Goal: Information Seeking & Learning: Learn about a topic

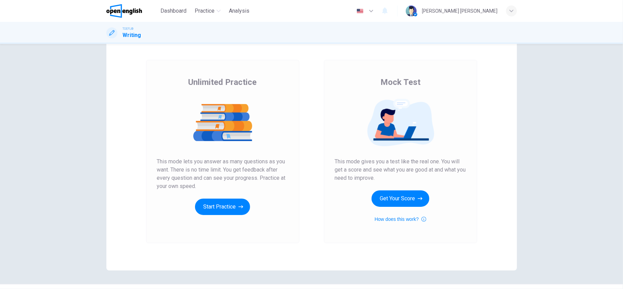
scroll to position [29, 0]
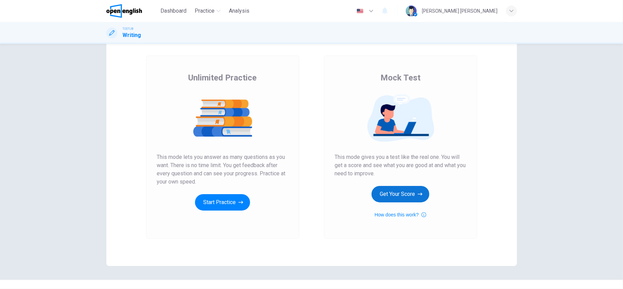
click at [383, 195] on button "Get Your Score" at bounding box center [401, 194] width 58 height 16
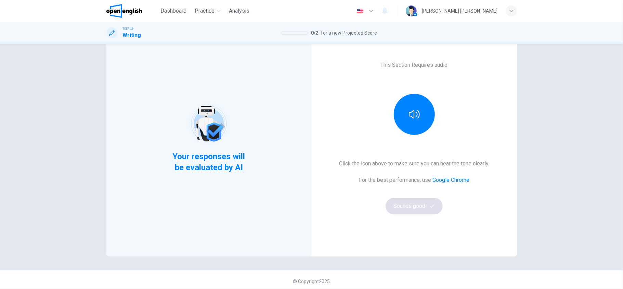
scroll to position [40, 0]
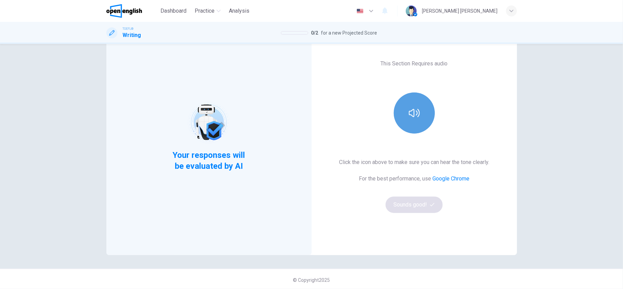
click at [407, 123] on button "button" at bounding box center [414, 112] width 41 height 41
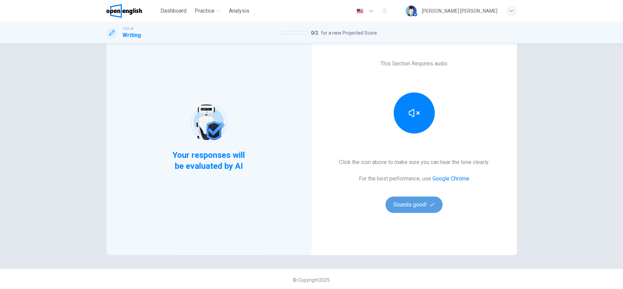
click at [408, 200] on button "Sounds good!" at bounding box center [415, 204] width 58 height 16
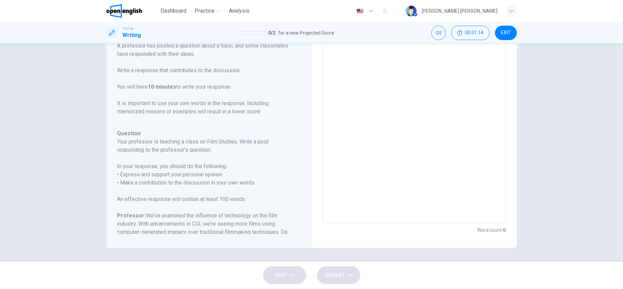
scroll to position [0, 0]
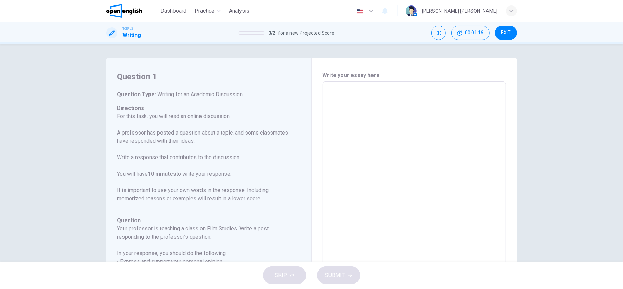
click at [328, 109] on textarea at bounding box center [415, 195] width 174 height 217
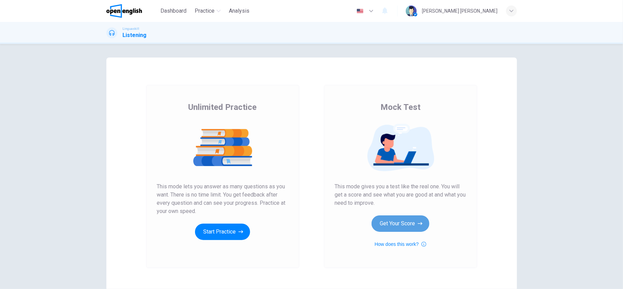
click at [390, 226] on button "Get Your Score" at bounding box center [401, 223] width 58 height 16
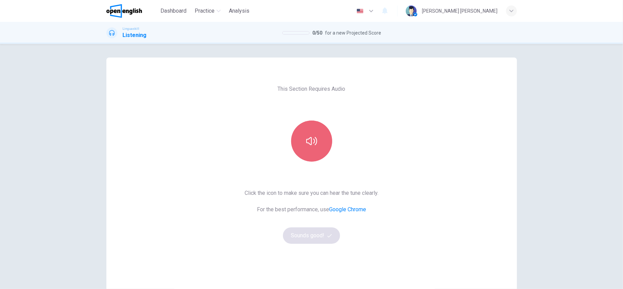
click at [300, 157] on button "button" at bounding box center [311, 141] width 41 height 41
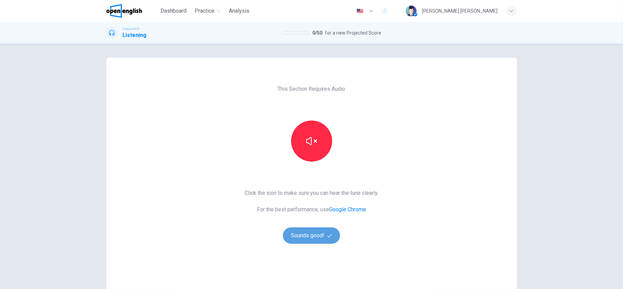
click at [311, 237] on button "Sounds good!" at bounding box center [312, 235] width 58 height 16
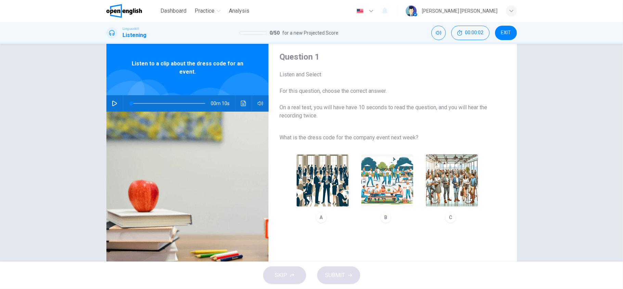
scroll to position [19, 0]
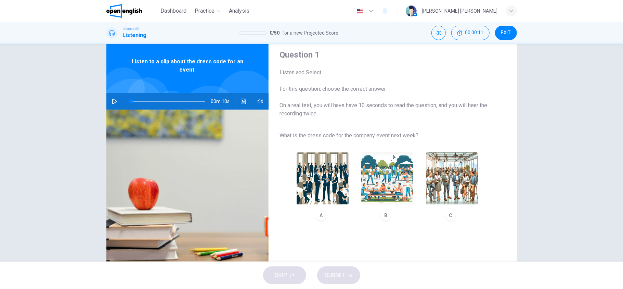
click at [117, 88] on div at bounding box center [133, 113] width 68 height 68
click at [112, 101] on icon "button" at bounding box center [114, 101] width 5 height 5
type input "**"
click at [113, 101] on icon "button" at bounding box center [114, 101] width 5 height 5
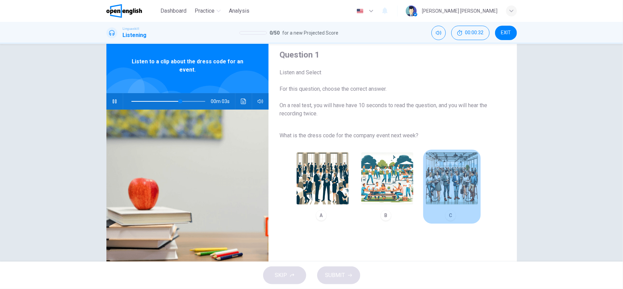
click at [443, 181] on img "button" at bounding box center [452, 178] width 52 height 52
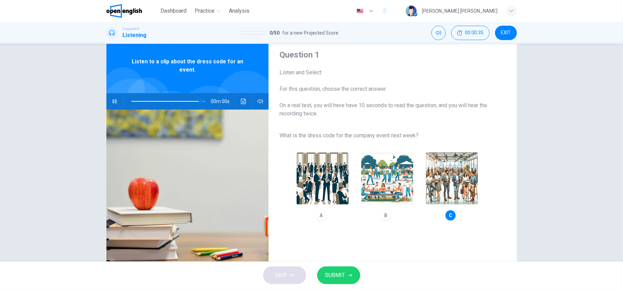
type input "*"
click at [338, 275] on span "SUBMIT" at bounding box center [336, 275] width 20 height 10
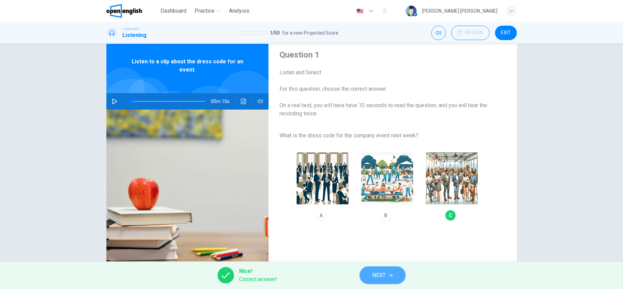
click at [366, 277] on button "NEXT" at bounding box center [383, 275] width 46 height 18
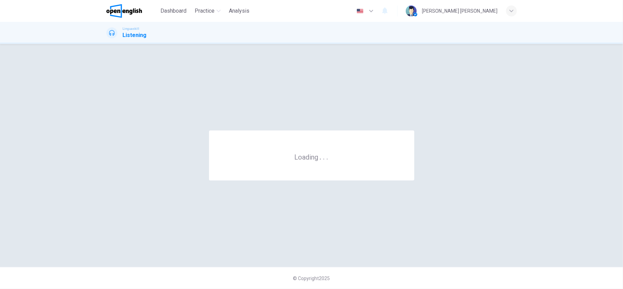
scroll to position [0, 0]
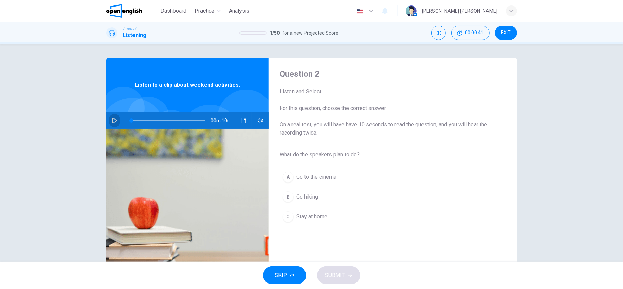
click at [109, 123] on button "button" at bounding box center [114, 120] width 11 height 16
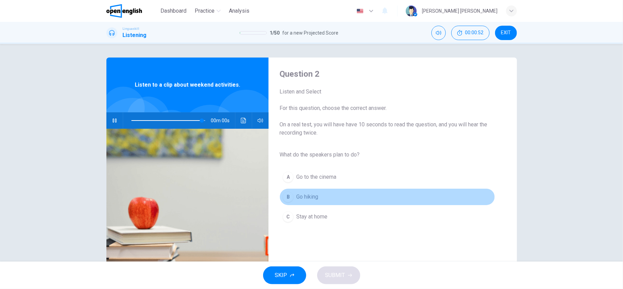
type input "*"
click at [316, 195] on span "Go hiking" at bounding box center [307, 197] width 22 height 8
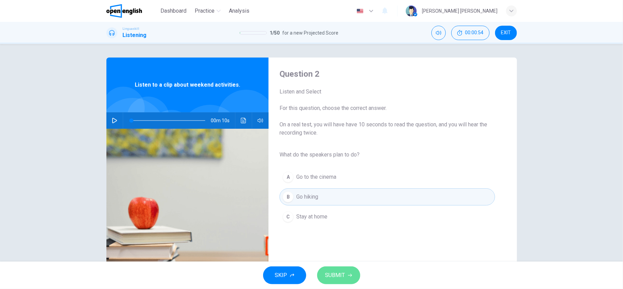
click at [330, 274] on span "SUBMIT" at bounding box center [336, 275] width 20 height 10
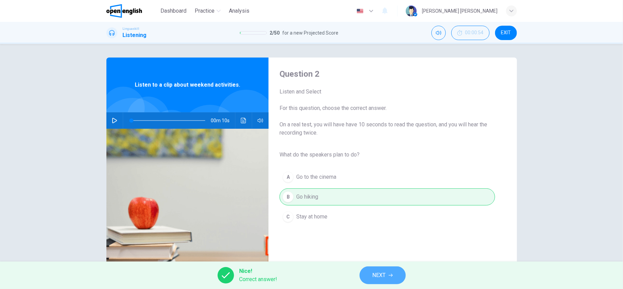
click at [370, 275] on button "NEXT" at bounding box center [383, 275] width 46 height 18
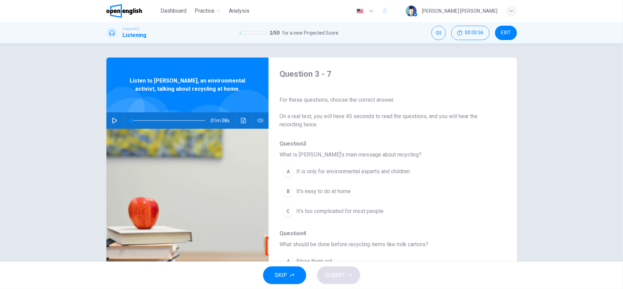
click at [112, 118] on icon "button" at bounding box center [114, 120] width 5 height 5
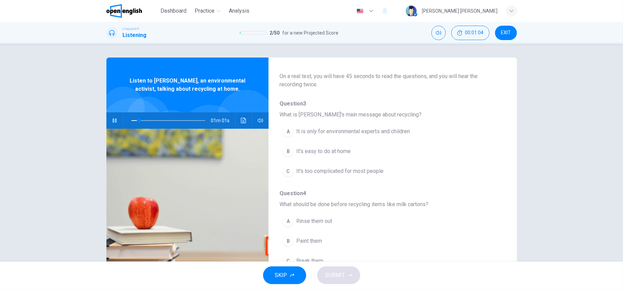
scroll to position [38, 0]
drag, startPoint x: 140, startPoint y: 118, endPoint x: 132, endPoint y: 118, distance: 7.9
click at [132, 118] on span at bounding box center [134, 120] width 4 height 4
click at [345, 152] on span "It's easy to do at home" at bounding box center [323, 153] width 54 height 8
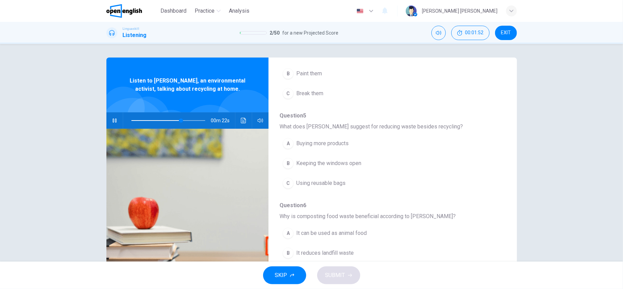
scroll to position [208, 0]
drag, startPoint x: 181, startPoint y: 118, endPoint x: 124, endPoint y: 112, distance: 57.5
click at [124, 112] on div at bounding box center [167, 120] width 88 height 16
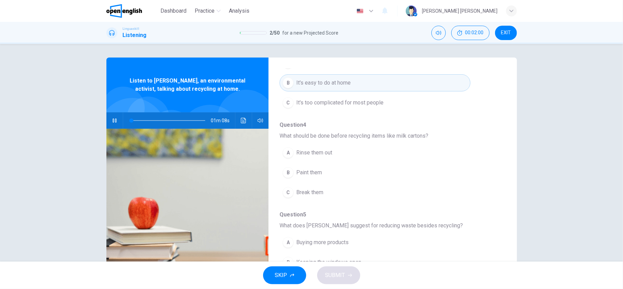
scroll to position [110, 0]
click at [113, 118] on icon "button" at bounding box center [114, 120] width 5 height 5
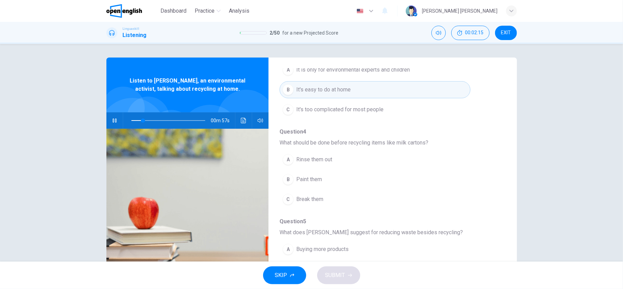
scroll to position [104, 0]
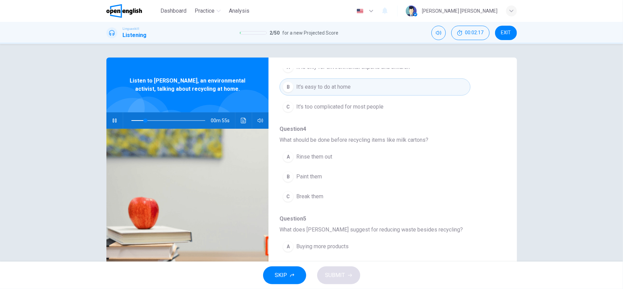
type input "**"
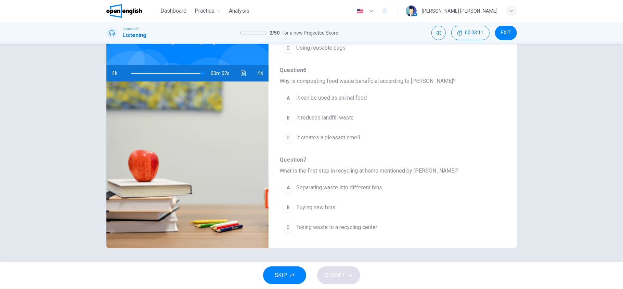
scroll to position [222, 0]
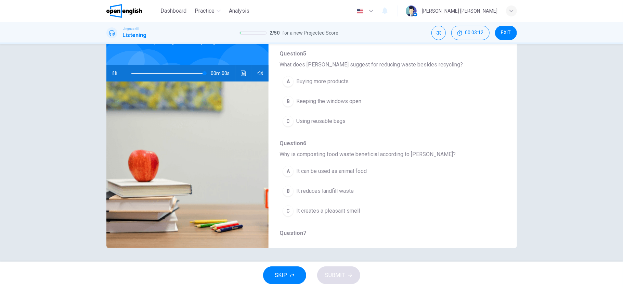
type input "*"
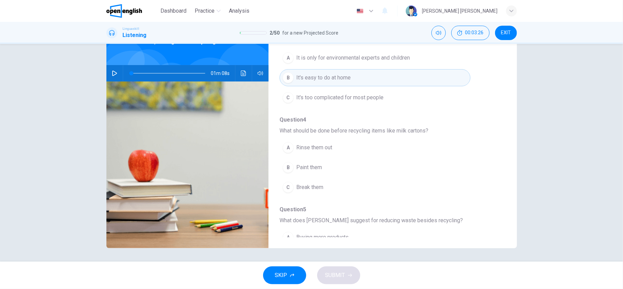
scroll to position [71, 0]
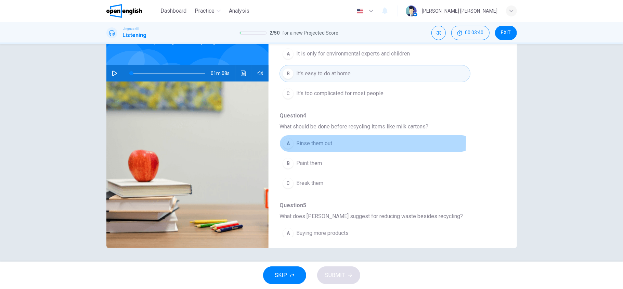
click at [307, 141] on span "Rinse them out" at bounding box center [314, 143] width 36 height 8
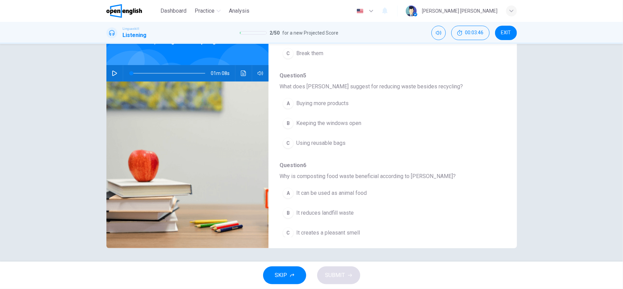
scroll to position [201, 0]
drag, startPoint x: 371, startPoint y: 85, endPoint x: 404, endPoint y: 86, distance: 32.9
click at [404, 86] on span "What does [PERSON_NAME] suggest for reducing waste besides recycling?" at bounding box center [387, 85] width 215 height 8
drag, startPoint x: 405, startPoint y: 86, endPoint x: 380, endPoint y: 89, distance: 25.9
click at [381, 89] on span "What does [PERSON_NAME] suggest for reducing waste besides recycling?" at bounding box center [387, 85] width 215 height 8
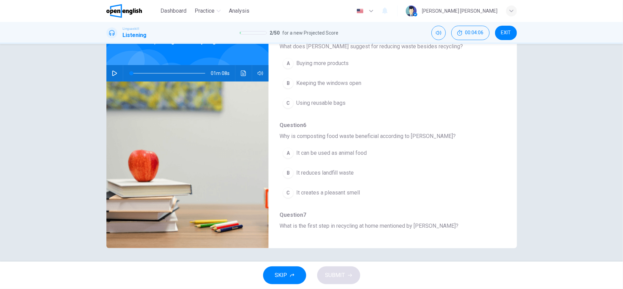
scroll to position [242, 0]
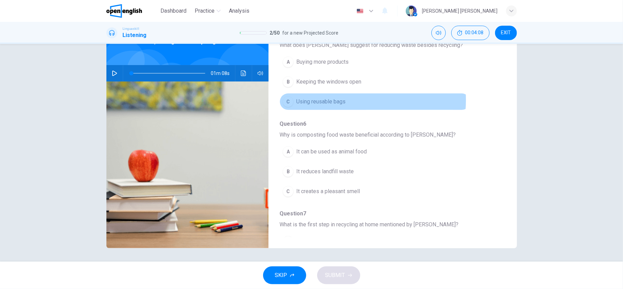
click at [341, 101] on span "Using reusable bags" at bounding box center [320, 102] width 49 height 8
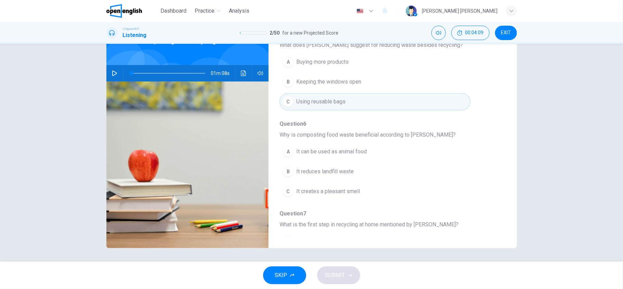
scroll to position [299, 0]
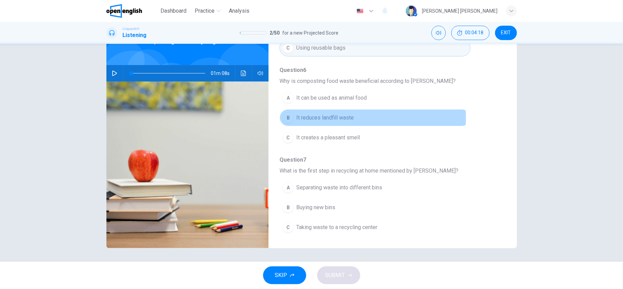
click at [341, 116] on span "It reduces landfill waste" at bounding box center [325, 118] width 58 height 8
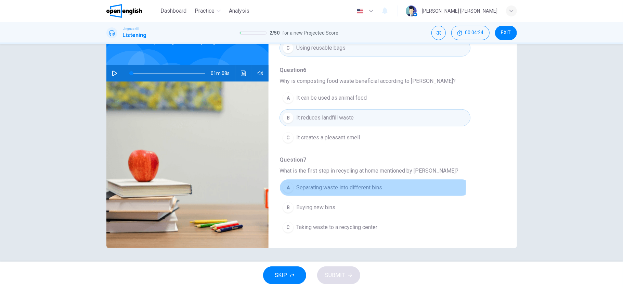
click at [366, 185] on span "Separating waste into different bins" at bounding box center [339, 187] width 86 height 8
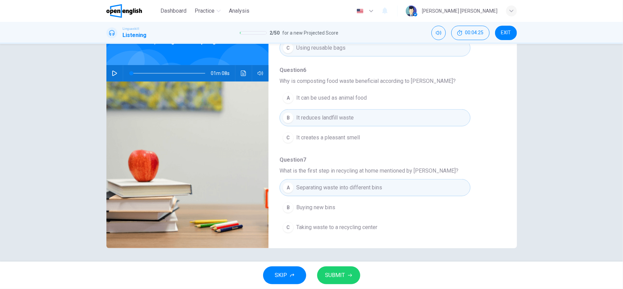
click at [333, 275] on span "SUBMIT" at bounding box center [336, 275] width 20 height 10
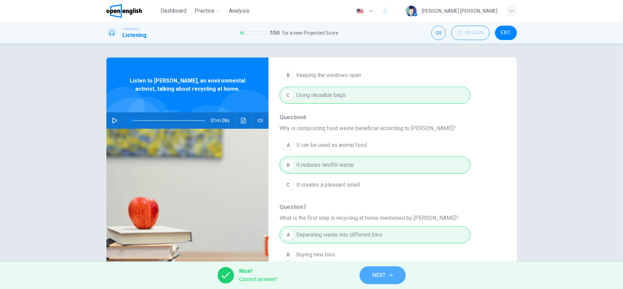
click at [378, 275] on span "NEXT" at bounding box center [379, 275] width 13 height 10
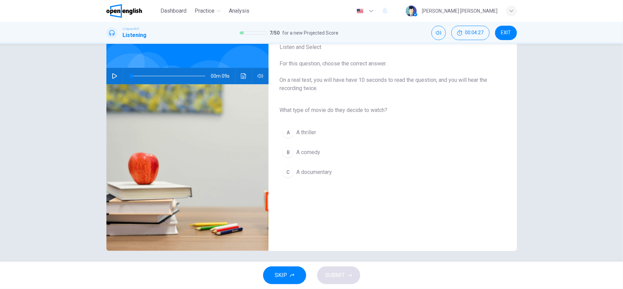
scroll to position [47, 0]
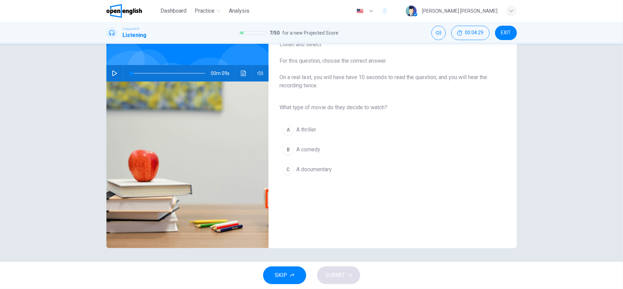
click at [113, 69] on button "button" at bounding box center [114, 73] width 11 height 16
type input "**"
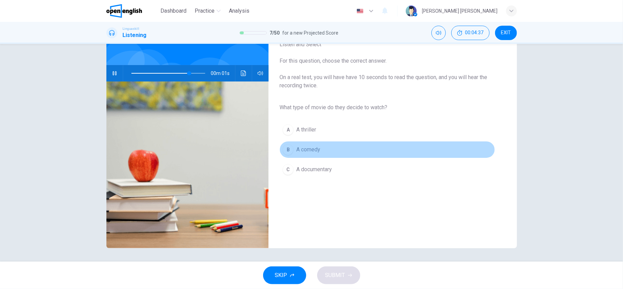
click at [308, 150] on span "A comedy" at bounding box center [308, 149] width 24 height 8
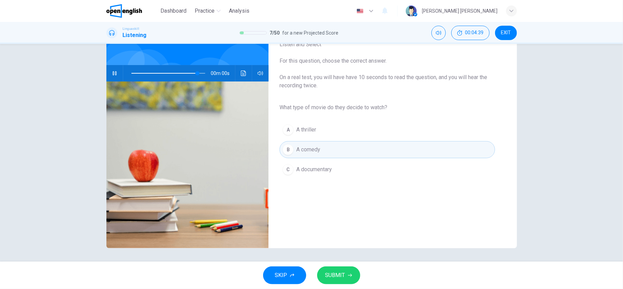
type input "*"
click at [347, 277] on button "SUBMIT" at bounding box center [338, 275] width 43 height 18
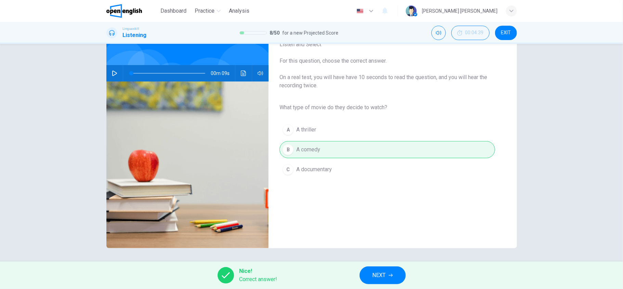
click at [381, 277] on span "NEXT" at bounding box center [379, 275] width 13 height 10
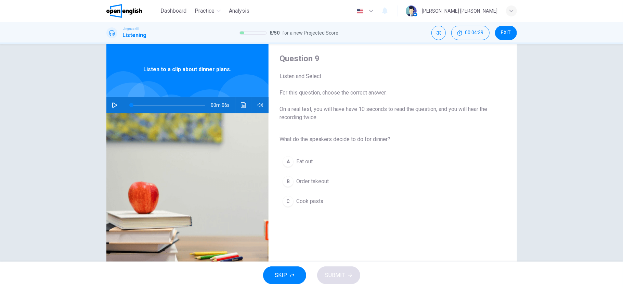
scroll to position [16, 0]
click at [113, 103] on icon "button" at bounding box center [114, 104] width 5 height 5
type input "*"
click at [309, 200] on span "Cook pasta" at bounding box center [309, 201] width 27 height 8
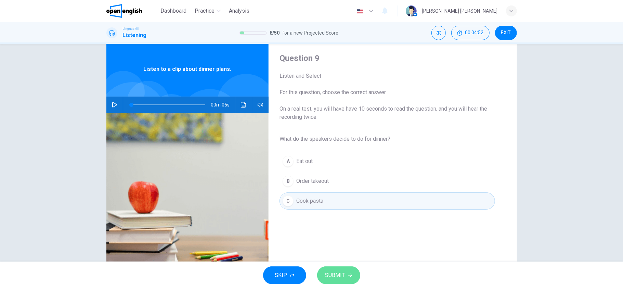
click at [340, 277] on span "SUBMIT" at bounding box center [336, 275] width 20 height 10
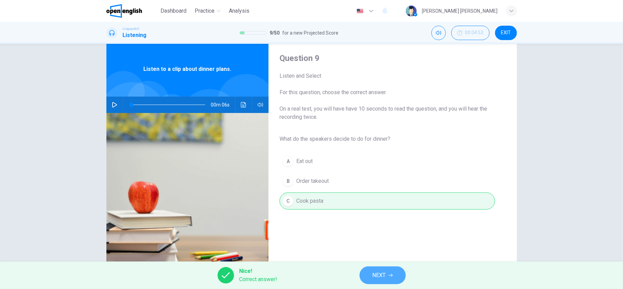
click at [381, 274] on span "NEXT" at bounding box center [379, 275] width 13 height 10
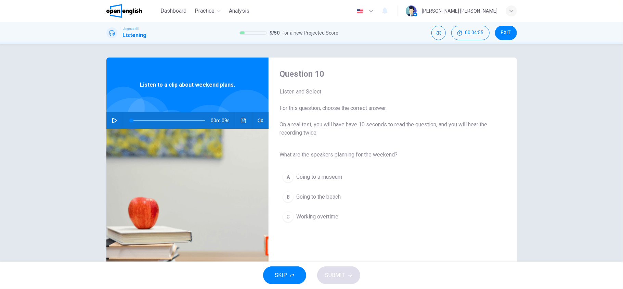
click at [113, 118] on icon "button" at bounding box center [114, 120] width 5 height 5
click at [334, 196] on span "Going to the beach" at bounding box center [318, 197] width 45 height 8
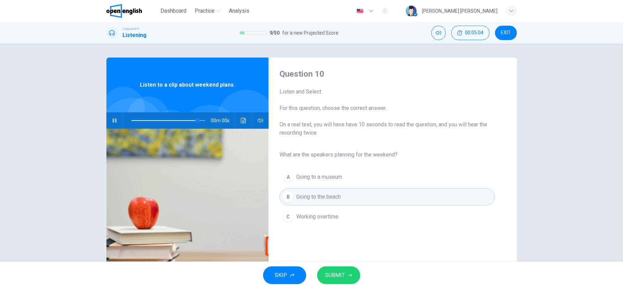
type input "*"
click at [336, 277] on span "SUBMIT" at bounding box center [336, 275] width 20 height 10
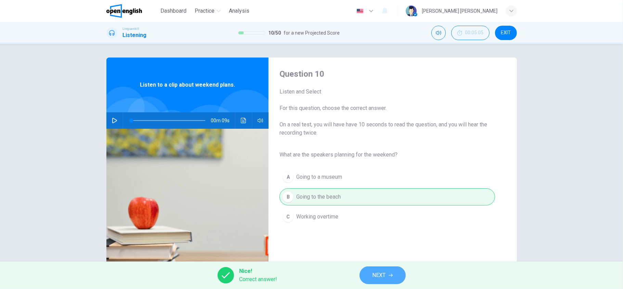
click at [375, 276] on span "NEXT" at bounding box center [379, 275] width 13 height 10
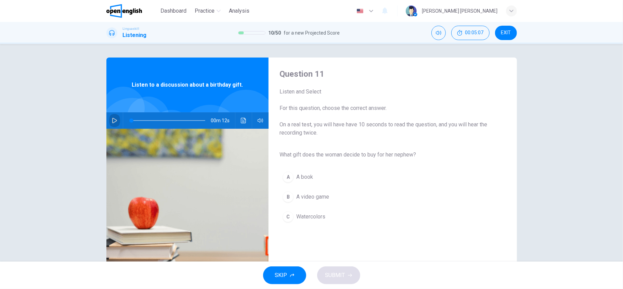
click at [112, 121] on icon "button" at bounding box center [114, 120] width 5 height 5
click at [318, 216] on span "Watercolors" at bounding box center [310, 217] width 29 height 8
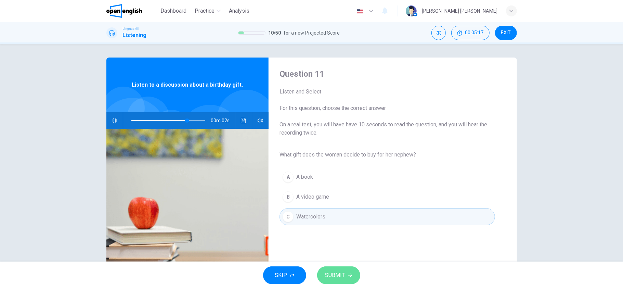
click at [345, 278] on button "SUBMIT" at bounding box center [338, 275] width 43 height 18
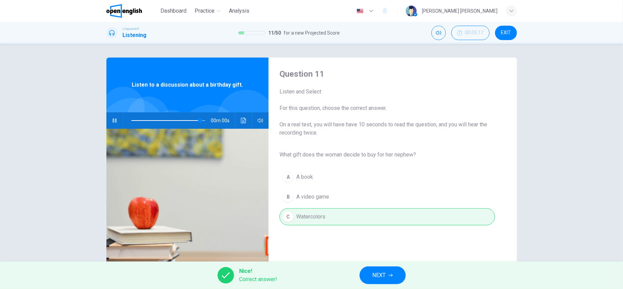
type input "*"
click at [368, 271] on button "NEXT" at bounding box center [383, 275] width 46 height 18
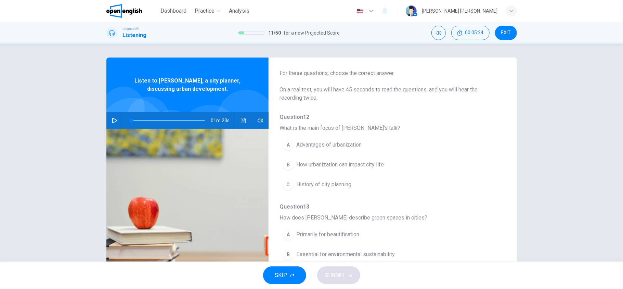
scroll to position [39, 0]
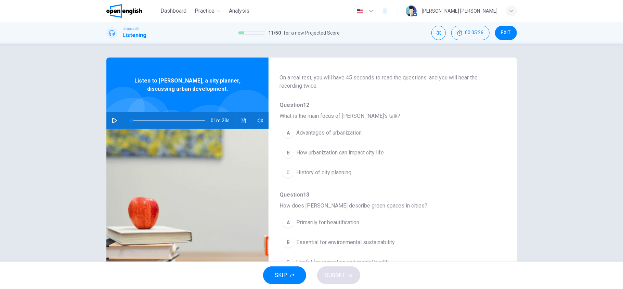
click at [112, 121] on icon "button" at bounding box center [114, 120] width 5 height 5
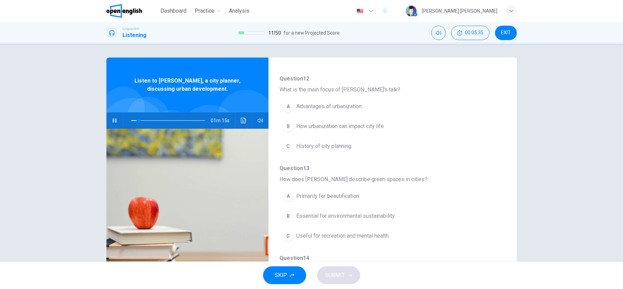
click at [353, 125] on span "How urbanization can impact city life" at bounding box center [340, 126] width 88 height 8
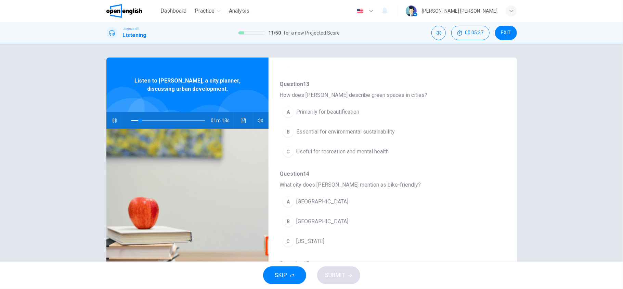
scroll to position [151, 0]
drag, startPoint x: 140, startPoint y: 120, endPoint x: 123, endPoint y: 118, distance: 17.9
click at [124, 118] on div at bounding box center [167, 120] width 88 height 16
click at [118, 118] on div "01m 23s" at bounding box center [187, 120] width 163 height 16
click at [114, 118] on icon "button" at bounding box center [115, 120] width 4 height 4
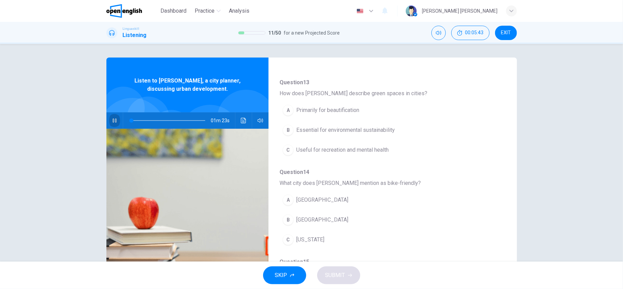
click at [114, 118] on icon "button" at bounding box center [115, 120] width 4 height 4
click at [114, 118] on icon "button" at bounding box center [114, 120] width 5 height 5
click at [330, 129] on span "Essential for environmental sustainability" at bounding box center [345, 130] width 99 height 8
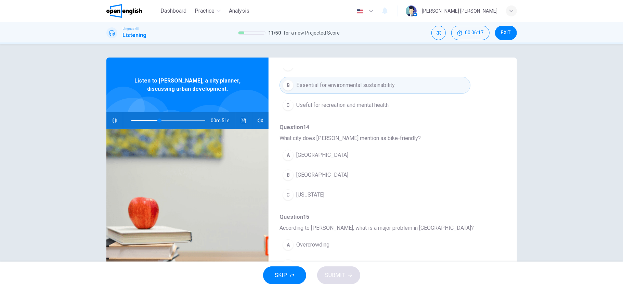
scroll to position [193, 0]
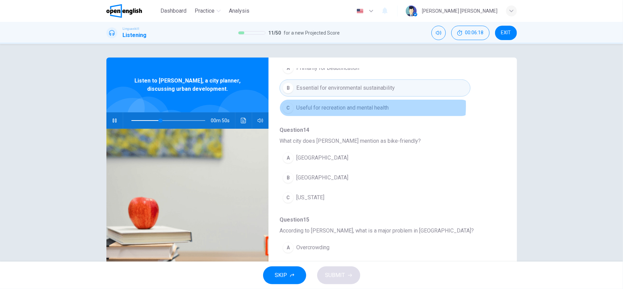
click at [350, 107] on span "Useful for recreation and mental health" at bounding box center [342, 108] width 92 height 8
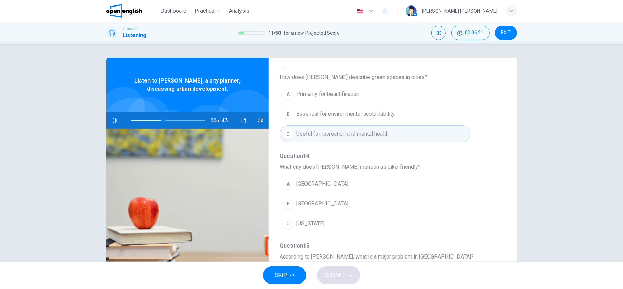
scroll to position [166, 0]
drag, startPoint x: 163, startPoint y: 121, endPoint x: 147, endPoint y: 119, distance: 15.9
click at [150, 119] on span at bounding box center [152, 120] width 4 height 4
click at [147, 119] on span at bounding box center [149, 120] width 4 height 4
click at [114, 121] on icon "button" at bounding box center [114, 120] width 5 height 5
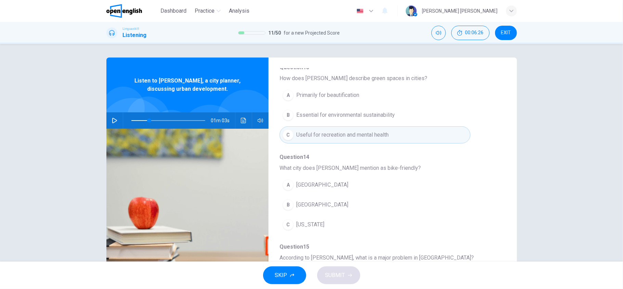
click at [114, 121] on icon "button" at bounding box center [114, 120] width 5 height 5
click at [111, 118] on button "button" at bounding box center [114, 120] width 11 height 16
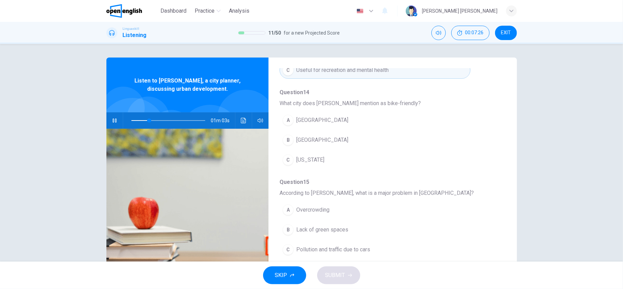
scroll to position [230, 0]
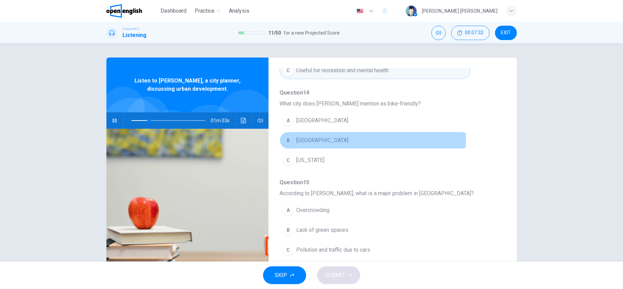
click at [322, 140] on span "[GEOGRAPHIC_DATA]" at bounding box center [322, 140] width 52 height 8
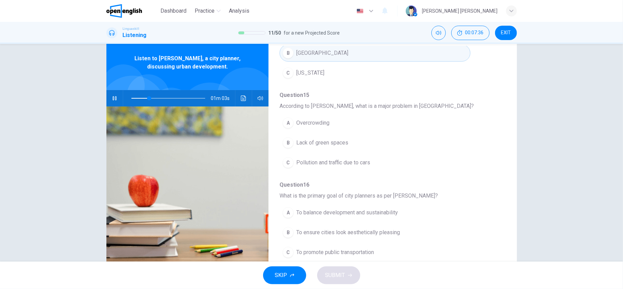
scroll to position [26, 0]
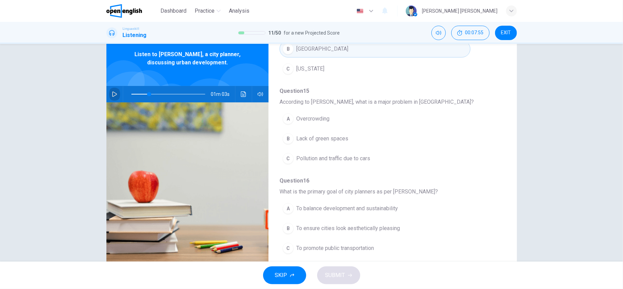
click at [114, 95] on icon "button" at bounding box center [114, 93] width 5 height 5
click at [112, 93] on icon "button" at bounding box center [114, 93] width 5 height 5
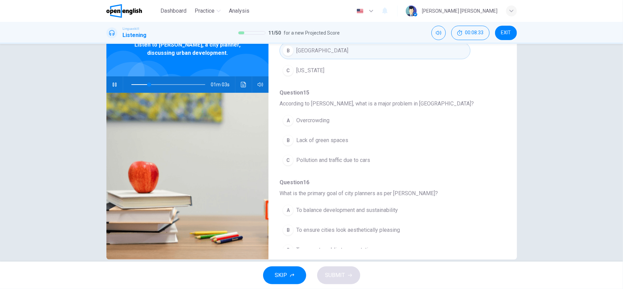
scroll to position [299, 0]
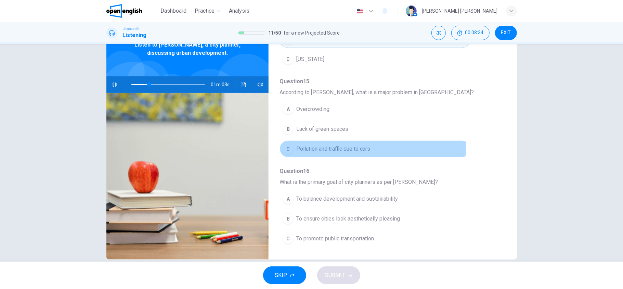
click at [352, 147] on span "Pollution and traffic due to cars" at bounding box center [333, 149] width 74 height 8
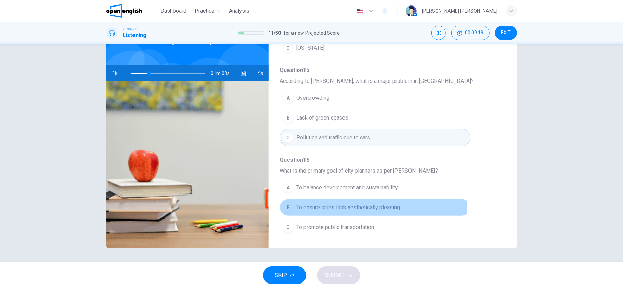
click at [371, 211] on button "B To ensure cities look aesthetically pleasing" at bounding box center [375, 207] width 191 height 17
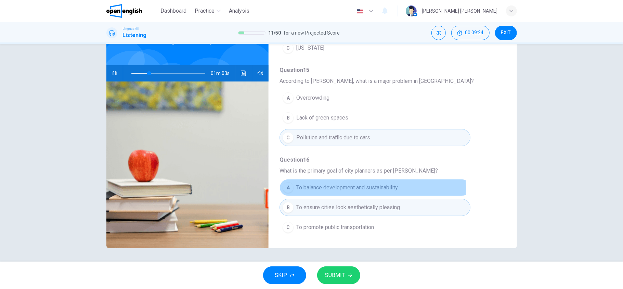
click at [358, 187] on span "To balance development and sustainability" at bounding box center [347, 187] width 102 height 8
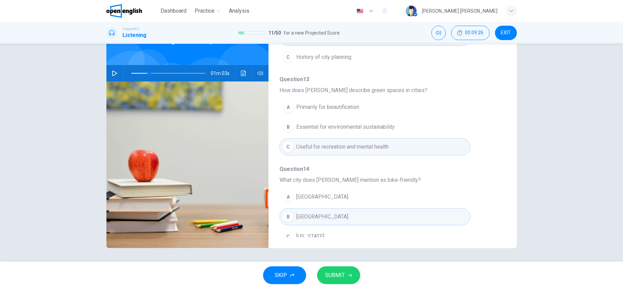
scroll to position [106, 0]
click at [338, 277] on span "SUBMIT" at bounding box center [336, 275] width 20 height 10
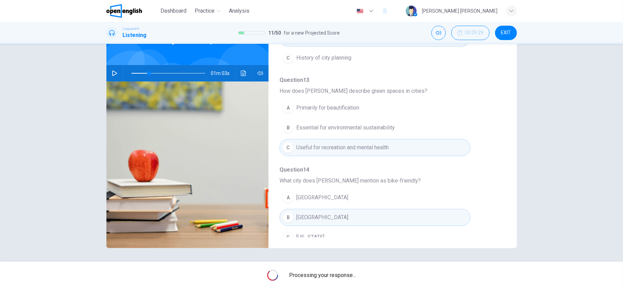
type input "**"
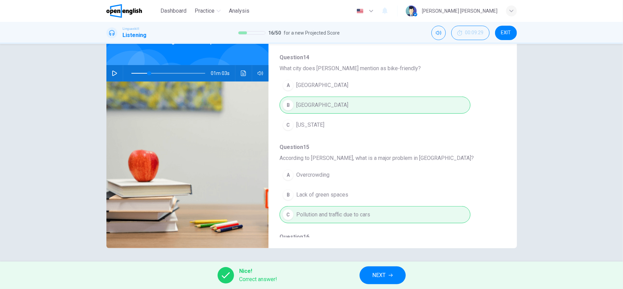
scroll to position [299, 0]
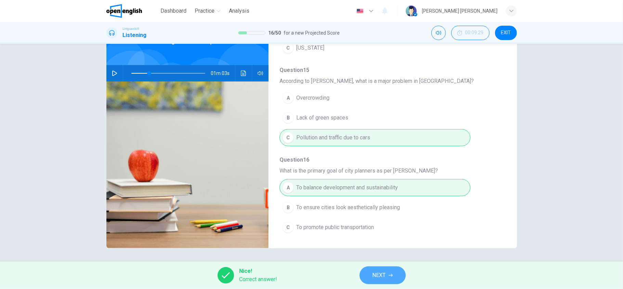
click at [371, 276] on button "NEXT" at bounding box center [383, 275] width 46 height 18
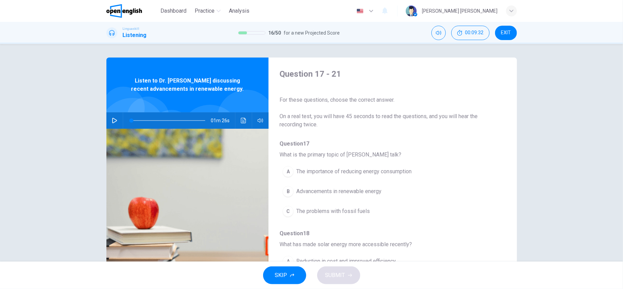
click at [112, 119] on icon "button" at bounding box center [114, 120] width 5 height 5
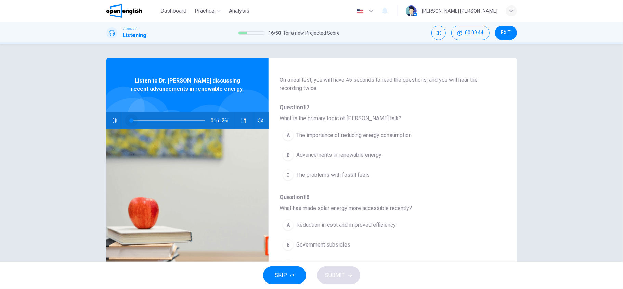
drag, startPoint x: 125, startPoint y: 117, endPoint x: 116, endPoint y: 117, distance: 8.2
click at [116, 117] on div "01m 26s" at bounding box center [187, 120] width 163 height 16
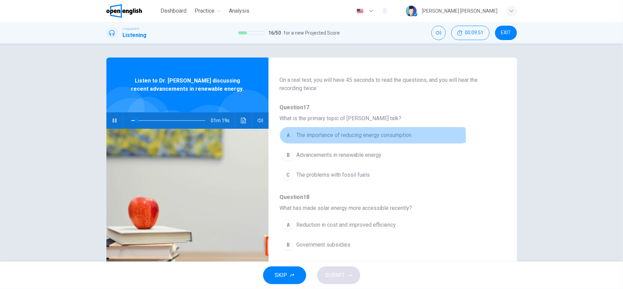
click at [351, 137] on span "The importance of reducing energy consumption" at bounding box center [353, 135] width 115 height 8
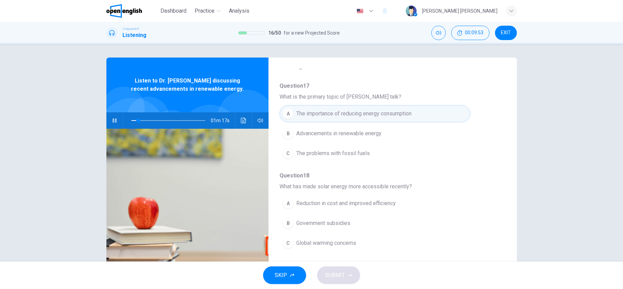
scroll to position [61, 0]
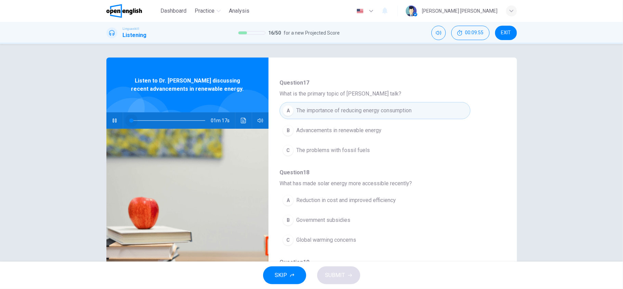
drag, startPoint x: 140, startPoint y: 121, endPoint x: 114, endPoint y: 122, distance: 25.7
click at [114, 122] on div "01m 17s" at bounding box center [187, 120] width 163 height 16
click at [114, 121] on icon "button" at bounding box center [114, 120] width 5 height 5
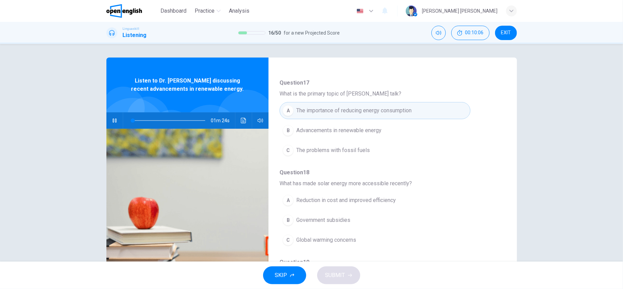
click at [312, 130] on span "Advancements in renewable energy" at bounding box center [338, 130] width 85 height 8
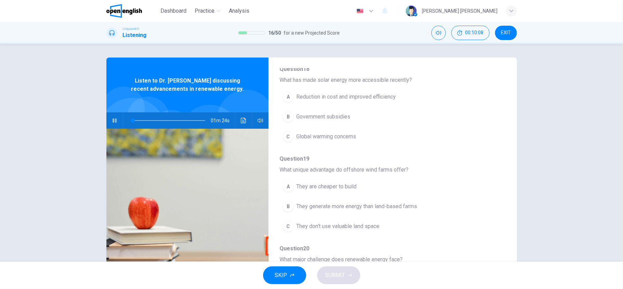
scroll to position [165, 0]
click at [351, 102] on button "A Reduction in cost and improved efficiency" at bounding box center [375, 96] width 191 height 17
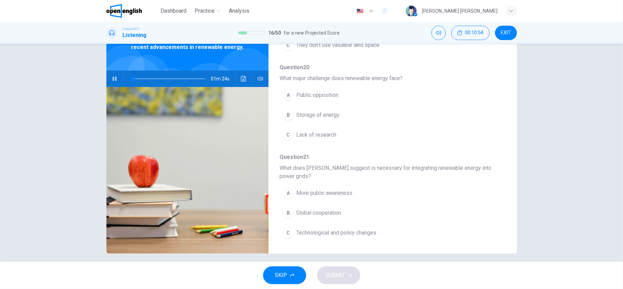
scroll to position [47, 0]
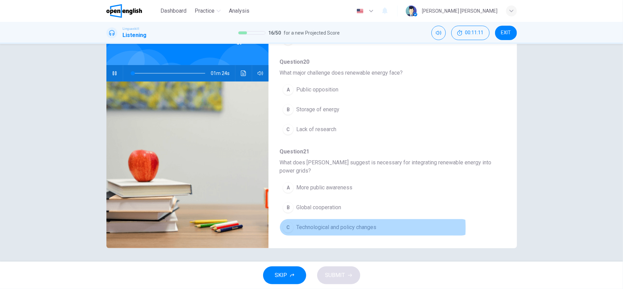
click at [339, 227] on span "Technological and policy changes" at bounding box center [336, 227] width 80 height 8
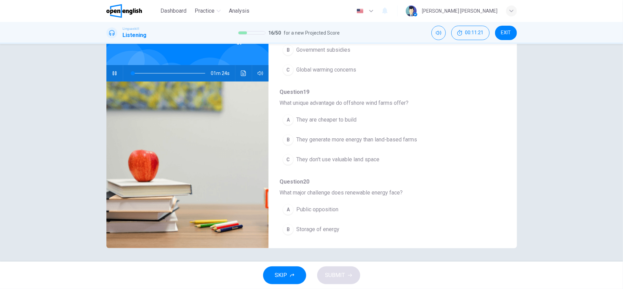
scroll to position [183, 0]
click at [151, 71] on span at bounding box center [168, 73] width 74 height 10
click at [109, 71] on button "button" at bounding box center [114, 73] width 11 height 16
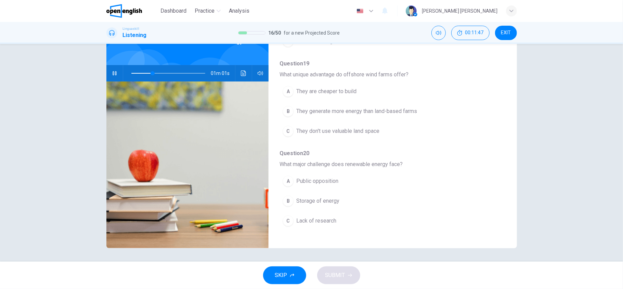
scroll to position [213, 0]
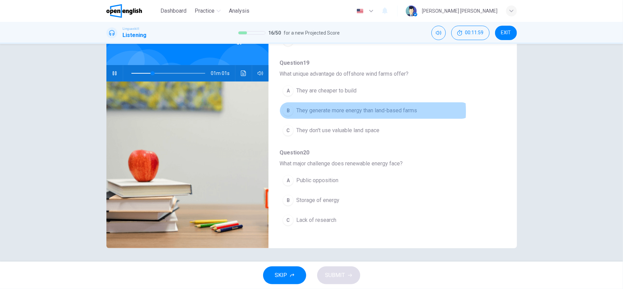
click at [357, 113] on span "They generate more energy than land-based farms" at bounding box center [356, 110] width 121 height 8
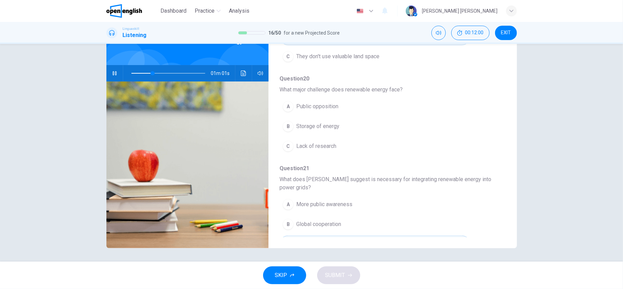
scroll to position [288, 0]
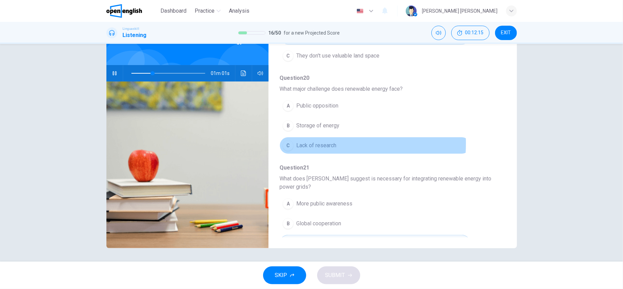
click at [316, 146] on span "Lack of research" at bounding box center [316, 145] width 40 height 8
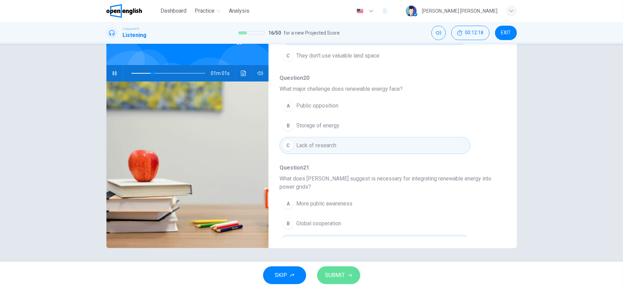
click at [351, 281] on button "SUBMIT" at bounding box center [338, 275] width 43 height 18
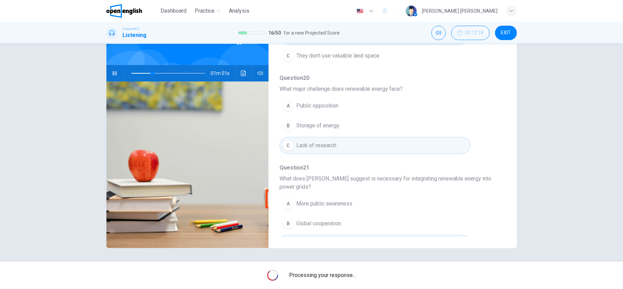
scroll to position [307, 0]
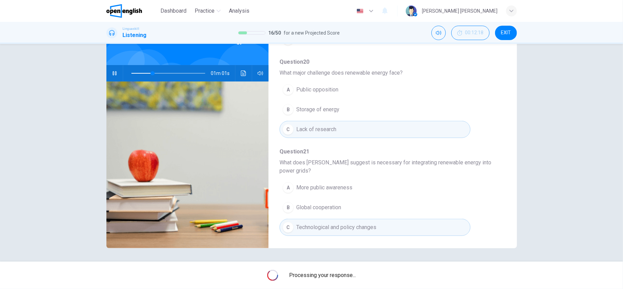
type input "**"
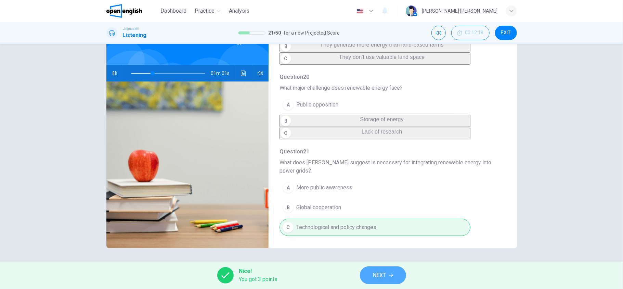
click at [381, 280] on button "NEXT" at bounding box center [383, 275] width 46 height 18
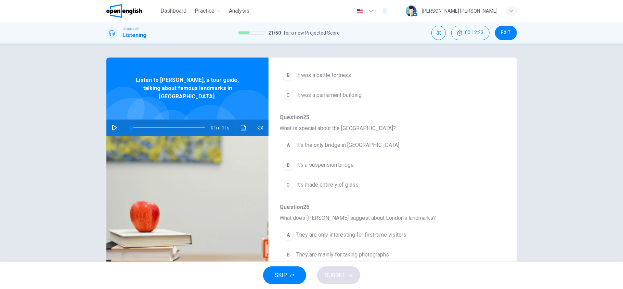
scroll to position [0, 0]
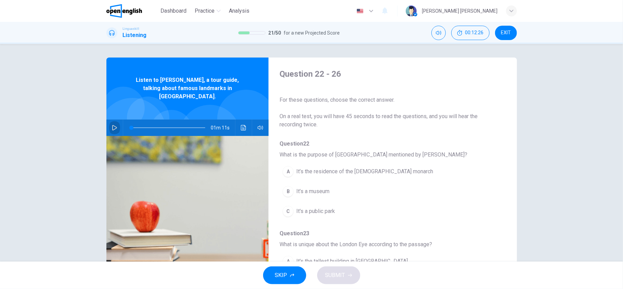
click at [109, 121] on button "button" at bounding box center [114, 127] width 11 height 16
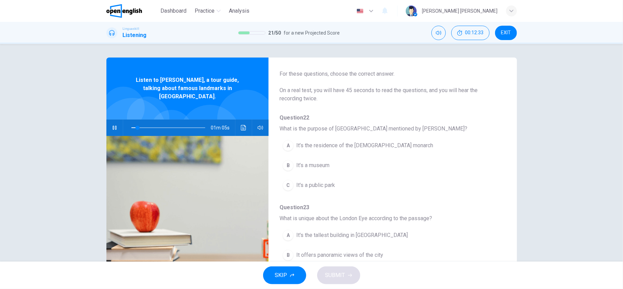
scroll to position [27, 0]
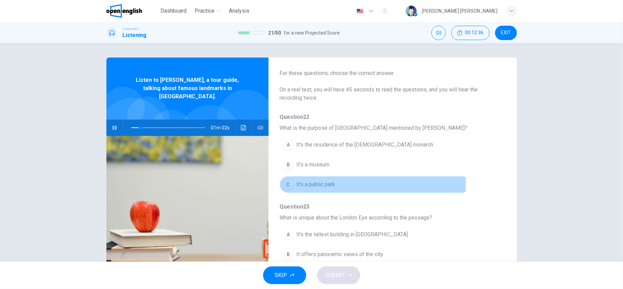
click at [316, 182] on span "It's a public park" at bounding box center [315, 184] width 39 height 8
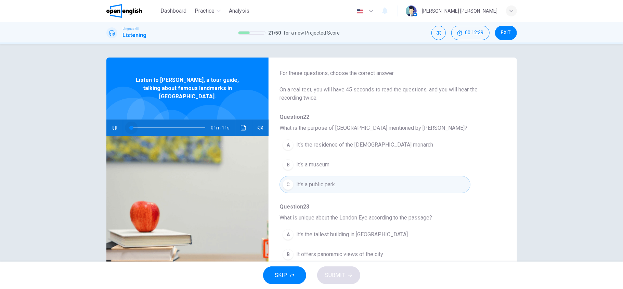
drag, startPoint x: 137, startPoint y: 121, endPoint x: 112, endPoint y: 119, distance: 25.8
click at [112, 119] on div "01m 11s" at bounding box center [187, 127] width 163 height 16
click at [113, 126] on icon "button" at bounding box center [115, 128] width 4 height 4
click at [112, 125] on icon "button" at bounding box center [114, 127] width 5 height 5
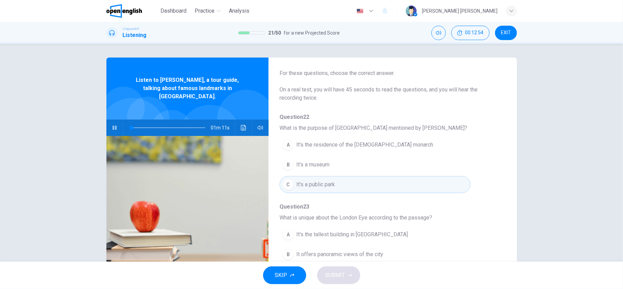
click at [344, 147] on span "It’s the residence of the [DEMOGRAPHIC_DATA] monarch" at bounding box center [364, 145] width 137 height 8
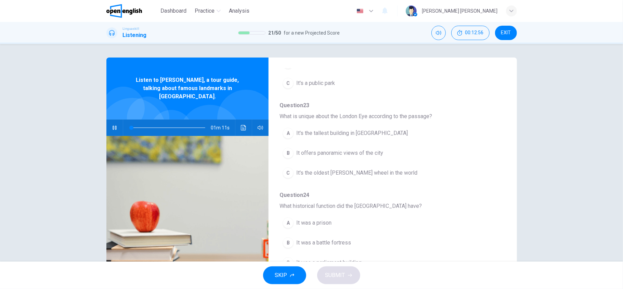
scroll to position [130, 0]
click at [109, 122] on button "button" at bounding box center [114, 127] width 11 height 16
type input "*"
drag, startPoint x: 130, startPoint y: 121, endPoint x: 99, endPoint y: 107, distance: 34.1
click at [99, 107] on div "Question 22 - 26 For these questions, choose the correct answer. On a real test…" at bounding box center [312, 177] width 433 height 238
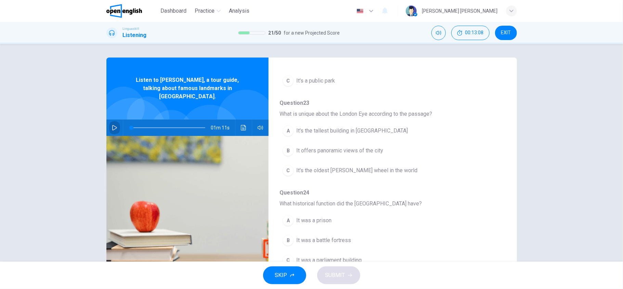
click at [110, 126] on button "button" at bounding box center [114, 127] width 11 height 16
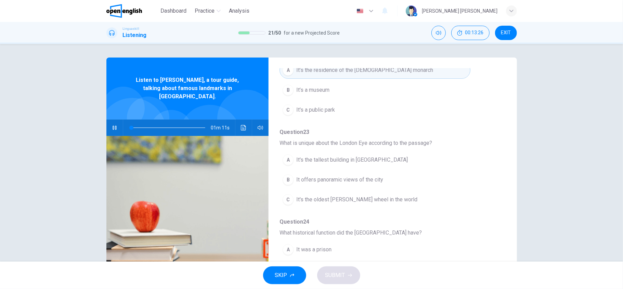
scroll to position [125, 0]
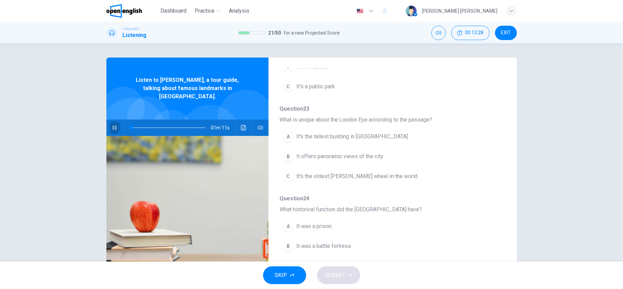
click at [112, 119] on button "button" at bounding box center [114, 127] width 11 height 16
drag, startPoint x: 129, startPoint y: 122, endPoint x: 106, endPoint y: 119, distance: 23.7
click at [106, 119] on div "01m 11s" at bounding box center [187, 127] width 163 height 16
click at [112, 125] on icon "button" at bounding box center [114, 127] width 5 height 5
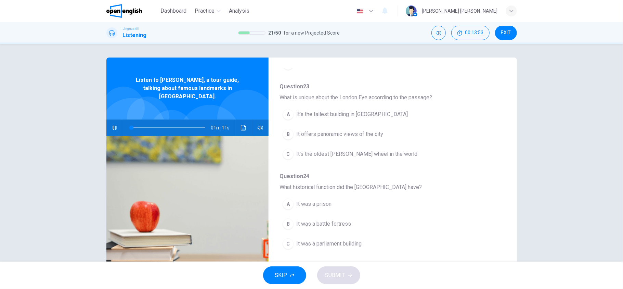
scroll to position [150, 0]
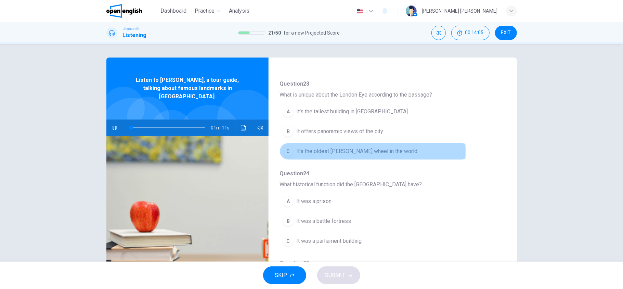
click at [329, 153] on span "It's the oldest [PERSON_NAME] wheel in the world" at bounding box center [356, 151] width 121 height 8
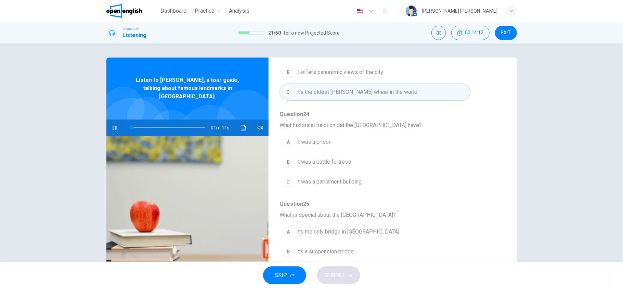
scroll to position [210, 0]
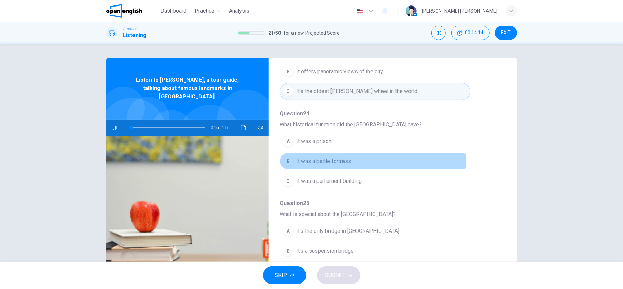
click at [329, 164] on span "It was a battle fortress" at bounding box center [323, 161] width 55 height 8
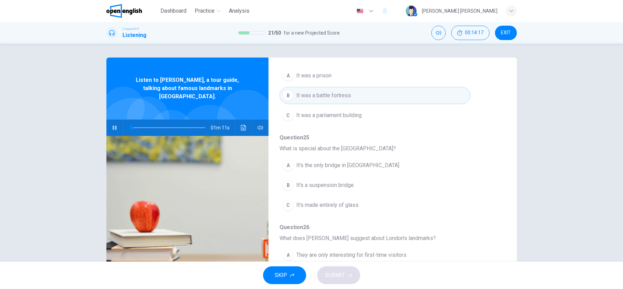
scroll to position [299, 0]
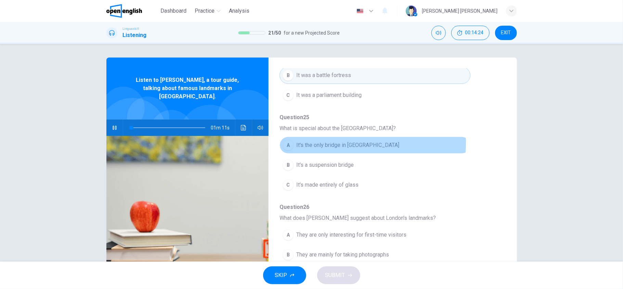
click at [332, 141] on span "It's the only bridge in [GEOGRAPHIC_DATA]" at bounding box center [347, 145] width 103 height 8
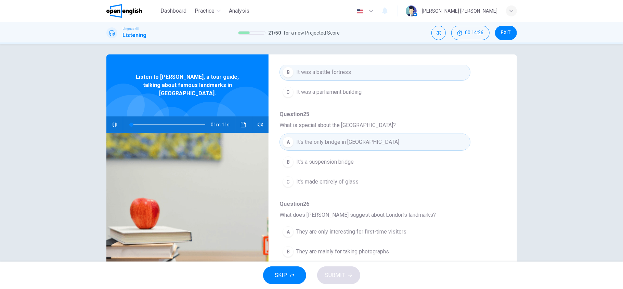
scroll to position [5, 0]
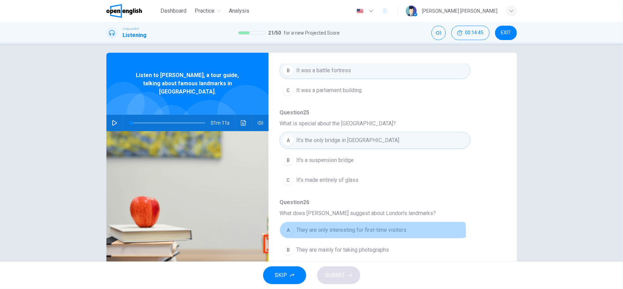
click at [351, 231] on span "They are only interesting for first-time visitors" at bounding box center [351, 230] width 110 height 8
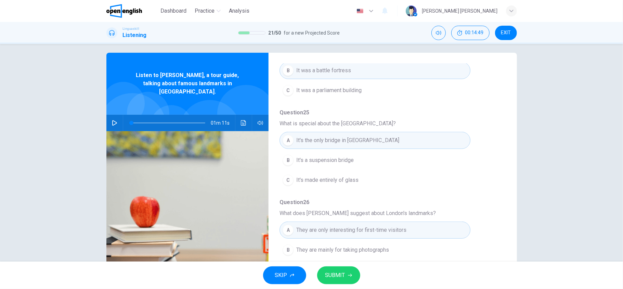
click at [344, 272] on span "SUBMIT" at bounding box center [336, 275] width 20 height 10
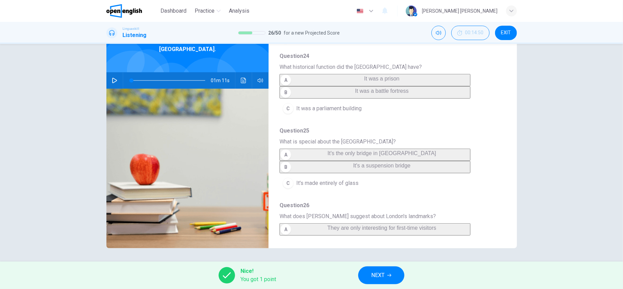
scroll to position [205, 0]
click at [378, 282] on button "NEXT" at bounding box center [381, 275] width 46 height 18
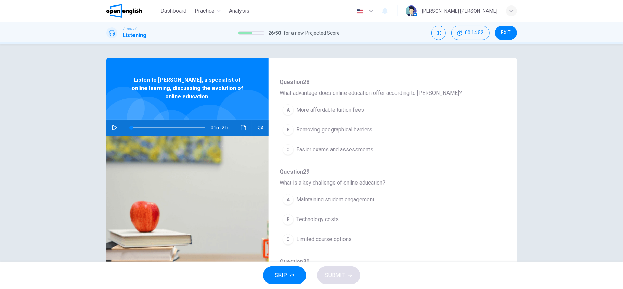
scroll to position [166, 0]
